Goal: Find specific page/section: Find specific page/section

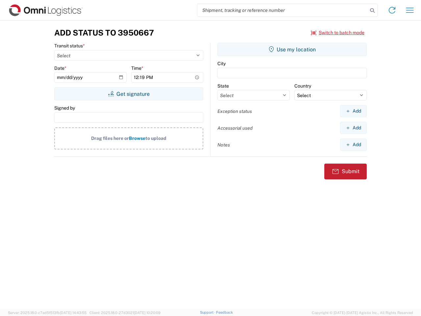
click at [283, 10] on input "search" at bounding box center [282, 10] width 170 height 12
click at [372, 11] on icon at bounding box center [372, 10] width 9 height 9
click at [392, 10] on icon at bounding box center [392, 10] width 11 height 11
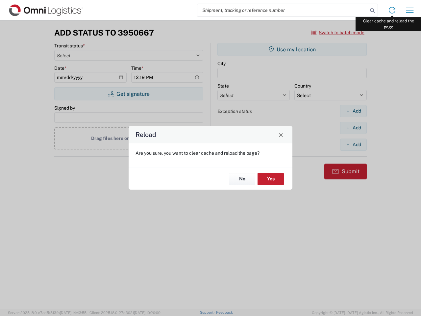
click at [410, 10] on div "Reload Are you sure, you want to clear cache and reload the page? No Yes" at bounding box center [210, 158] width 421 height 316
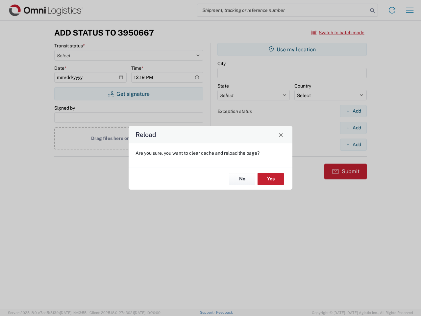
click at [338, 33] on div "Reload Are you sure, you want to clear cache and reload the page? No Yes" at bounding box center [210, 158] width 421 height 316
click at [129, 94] on div "Reload Are you sure, you want to clear cache and reload the page? No Yes" at bounding box center [210, 158] width 421 height 316
click at [292, 49] on div "Reload Are you sure, you want to clear cache and reload the page? No Yes" at bounding box center [210, 158] width 421 height 316
click at [353, 111] on div "Reload Are you sure, you want to clear cache and reload the page? No Yes" at bounding box center [210, 158] width 421 height 316
click at [353, 128] on div "Reload Are you sure, you want to clear cache and reload the page? No Yes" at bounding box center [210, 158] width 421 height 316
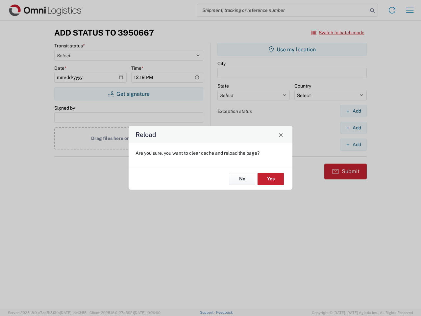
click at [353, 144] on div "Reload Are you sure, you want to clear cache and reload the page? No Yes" at bounding box center [210, 158] width 421 height 316
